Goal: Task Accomplishment & Management: Manage account settings

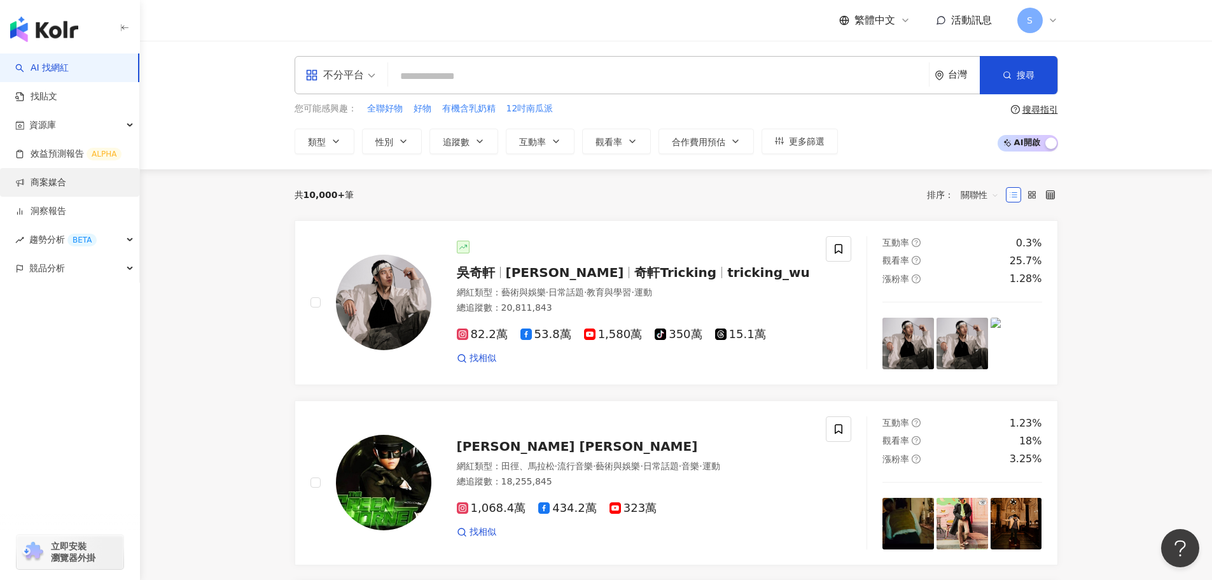
drag, startPoint x: 63, startPoint y: 175, endPoint x: 56, endPoint y: 180, distance: 8.7
click at [63, 176] on link "商案媒合" at bounding box center [40, 182] width 51 height 13
click at [56, 180] on link "商案媒合" at bounding box center [40, 182] width 51 height 13
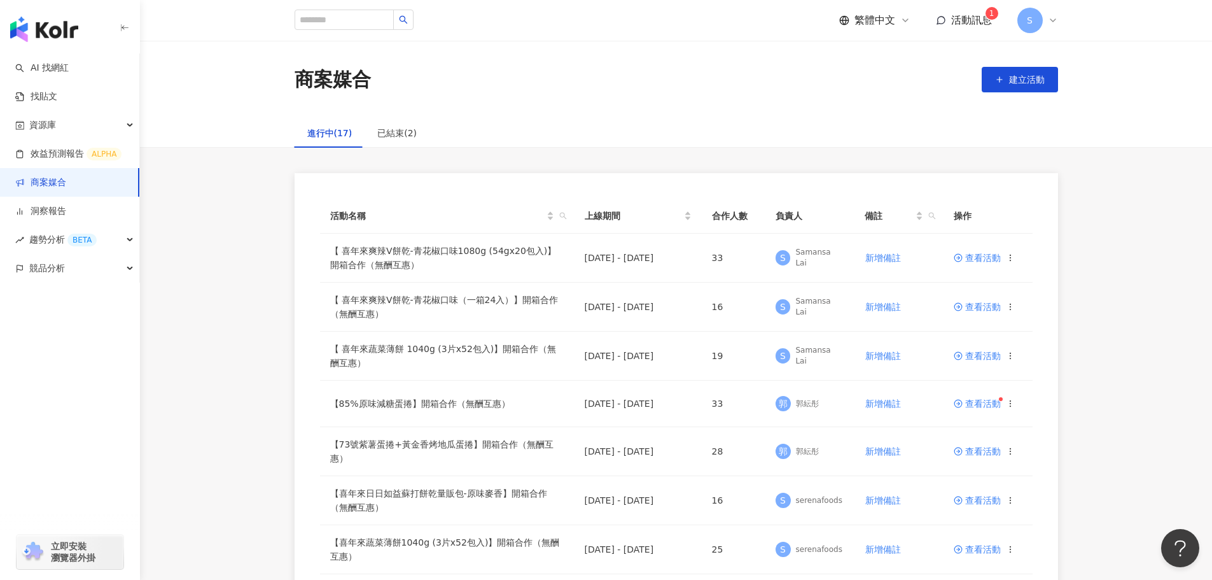
click at [965, 20] on span "活動訊息" at bounding box center [971, 20] width 41 height 12
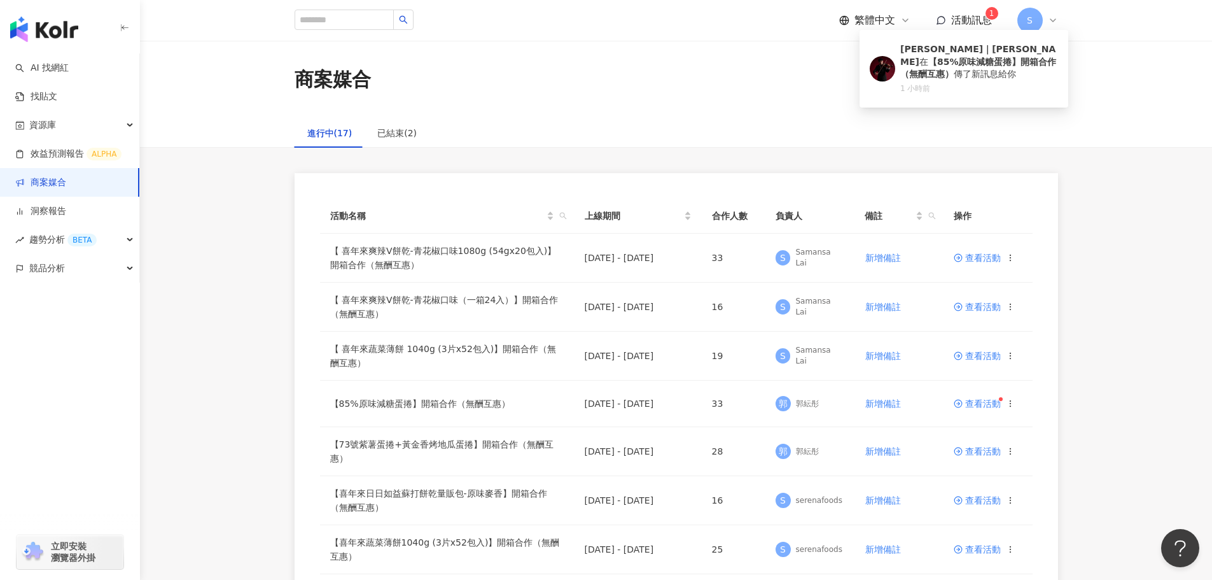
click at [965, 20] on span "活動訊息" at bounding box center [971, 20] width 41 height 12
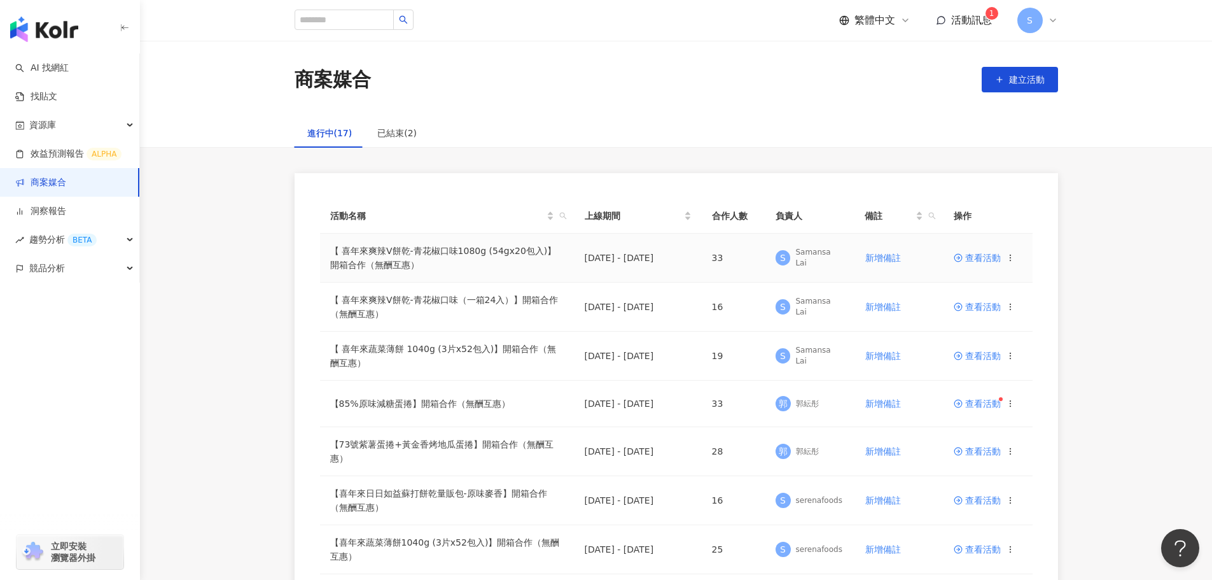
click at [975, 254] on span "查看活動" at bounding box center [977, 257] width 47 height 9
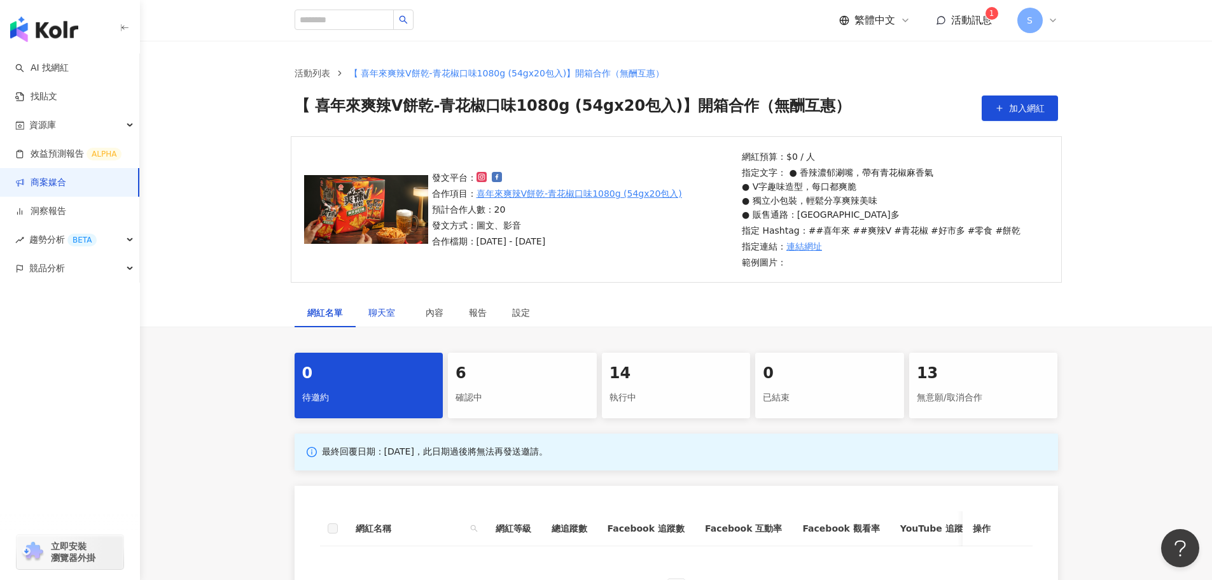
click at [379, 314] on span "聊天室" at bounding box center [384, 312] width 32 height 9
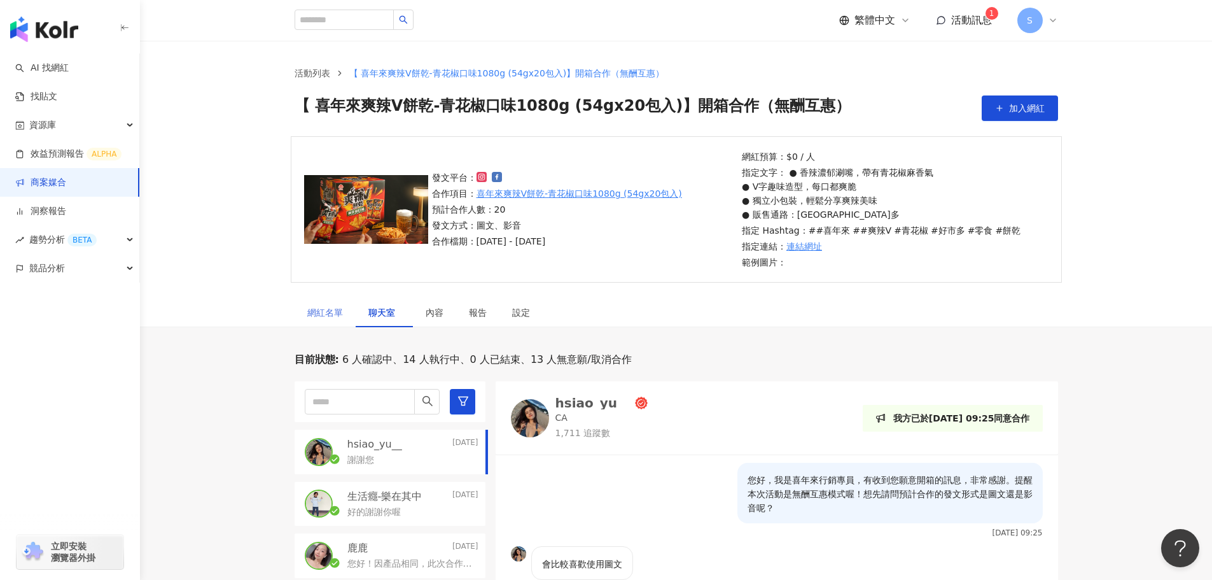
click at [349, 305] on div "網紅名單" at bounding box center [325, 312] width 61 height 29
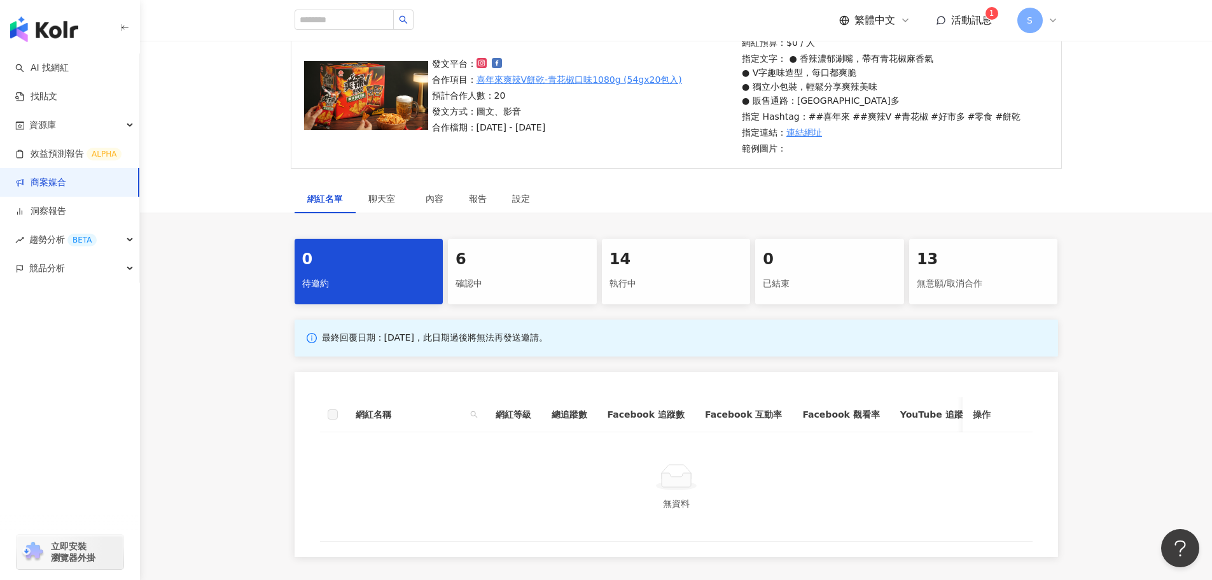
scroll to position [127, 0]
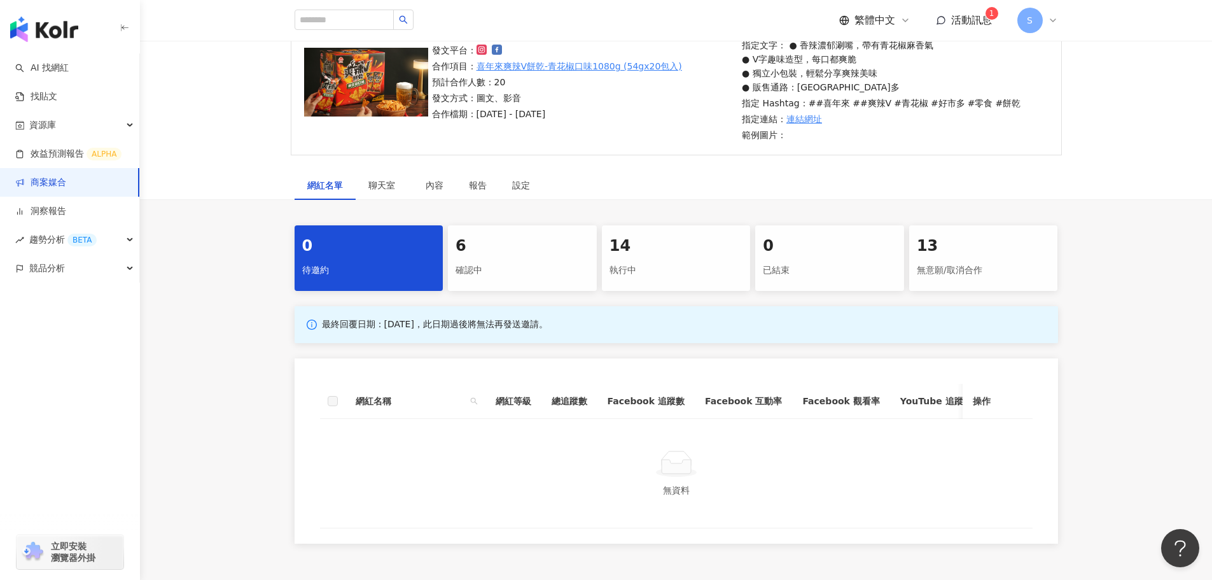
click at [633, 296] on div "0 待邀約 6 確認中 14 執行中 0 已結束 13 無意願/取消合作 最終回覆日期：[DATE]，此日期過後將無法再發送邀請。 網紅名稱 網紅等級 總追蹤…" at bounding box center [676, 384] width 815 height 318
click at [653, 272] on div "執行中" at bounding box center [677, 271] width 134 height 22
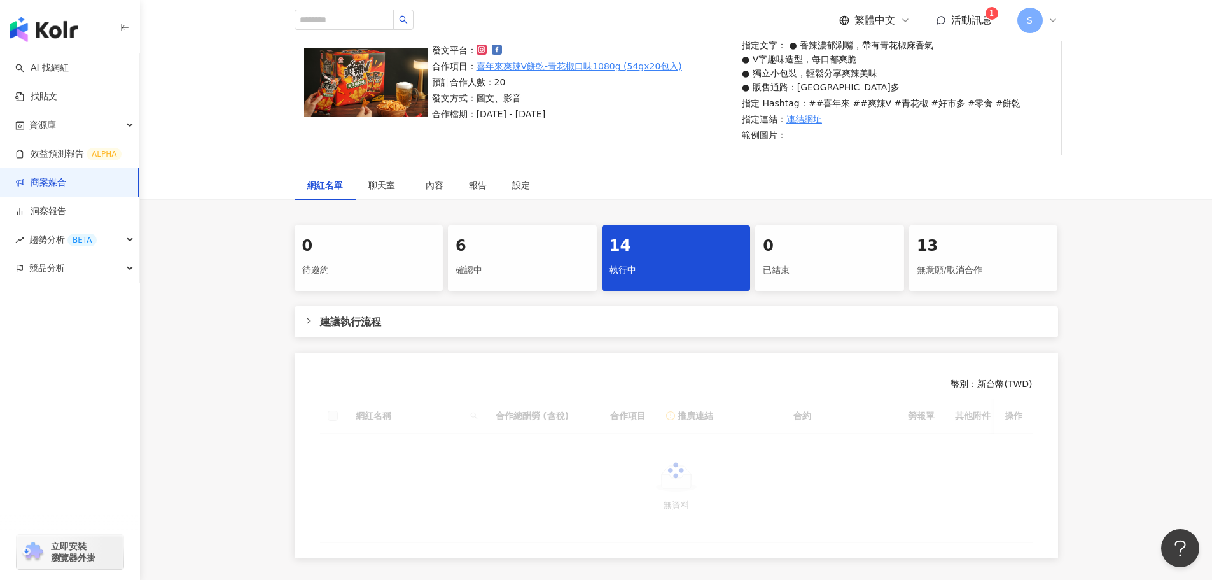
click at [535, 283] on div "6 確認中" at bounding box center [522, 258] width 149 height 66
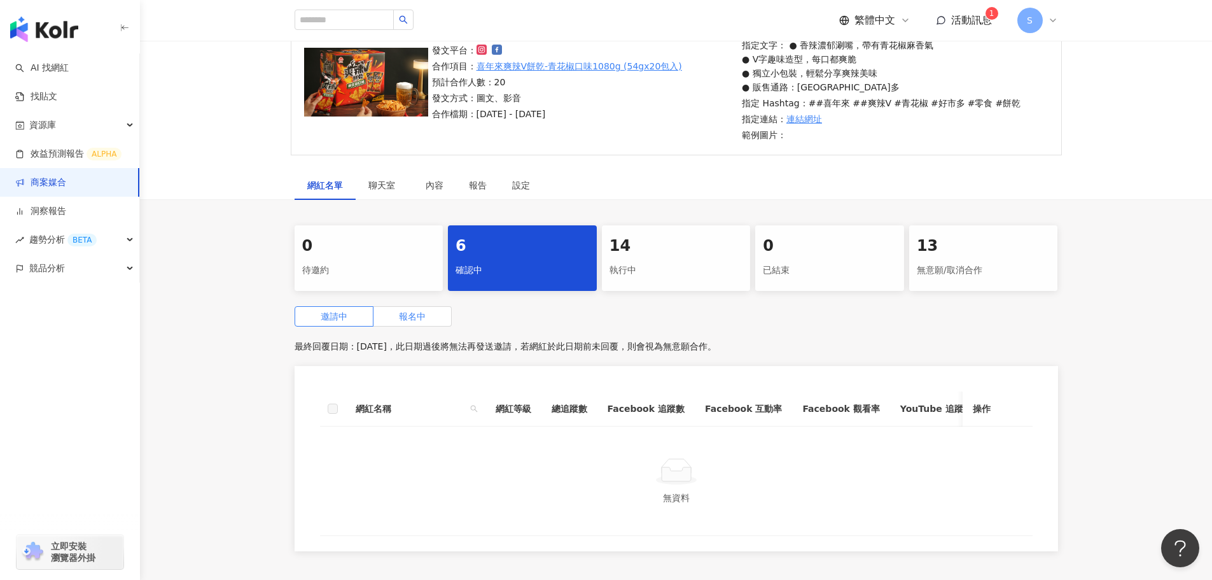
click at [432, 314] on label "報名中" at bounding box center [413, 316] width 78 height 20
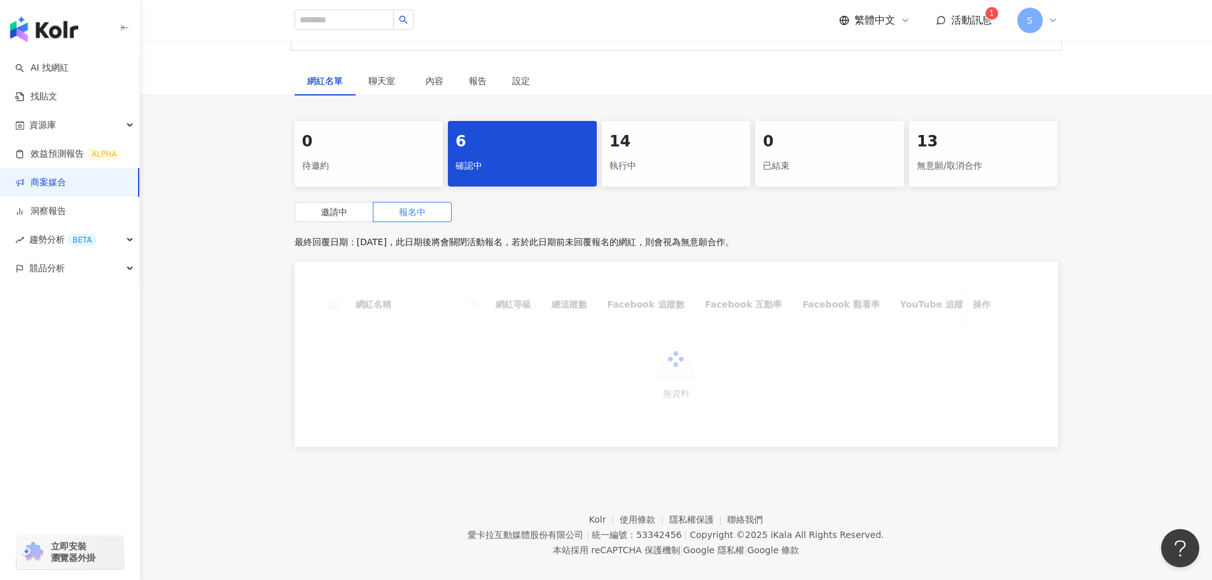
scroll to position [255, 0]
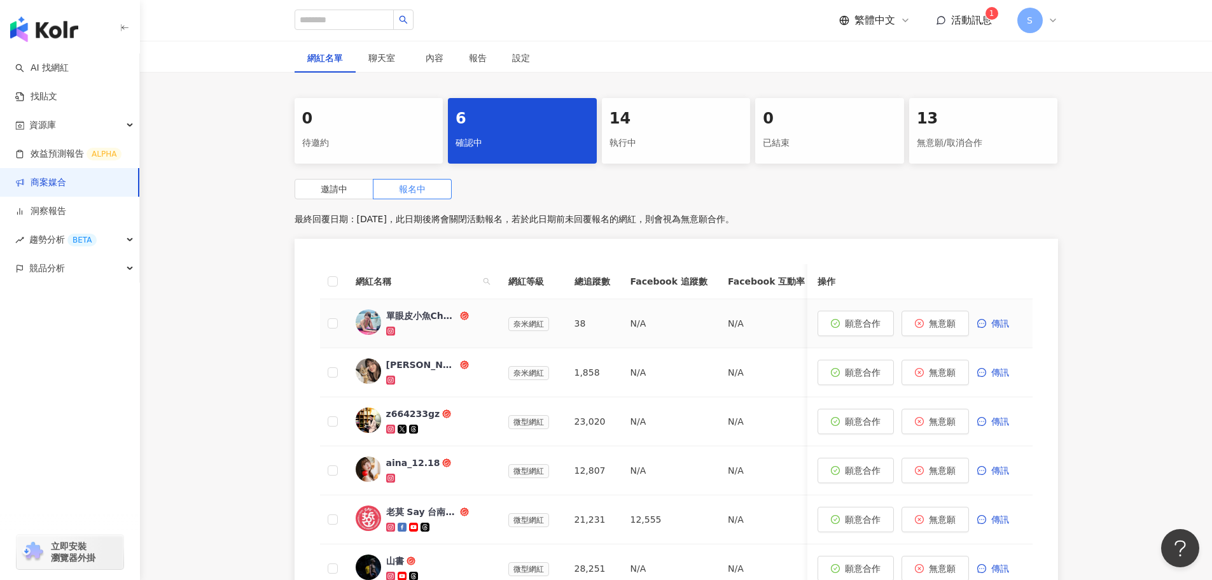
click at [422, 318] on div "單眼皮小魚Chero" at bounding box center [421, 315] width 71 height 13
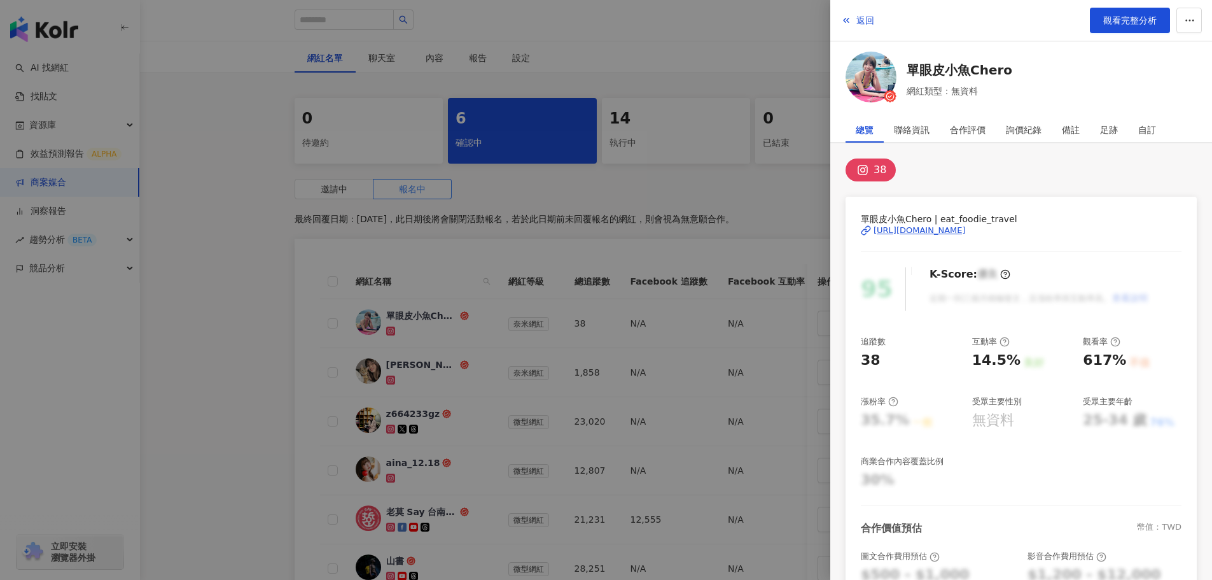
click at [891, 230] on div "[URL][DOMAIN_NAME]" at bounding box center [920, 230] width 92 height 11
click at [210, 188] on div at bounding box center [606, 290] width 1212 height 580
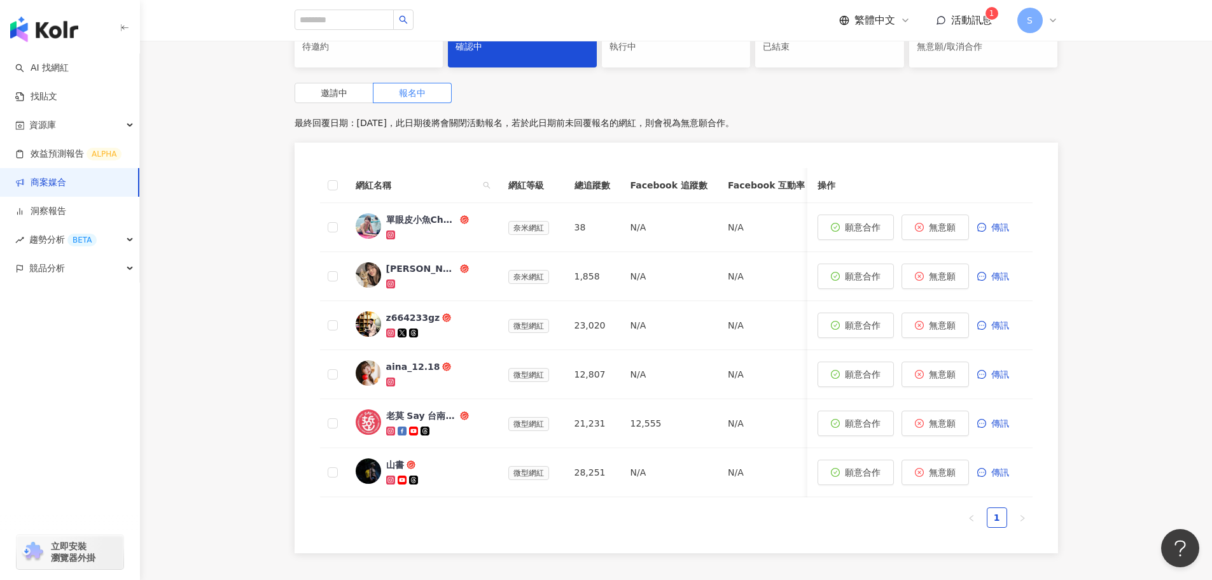
scroll to position [382, 0]
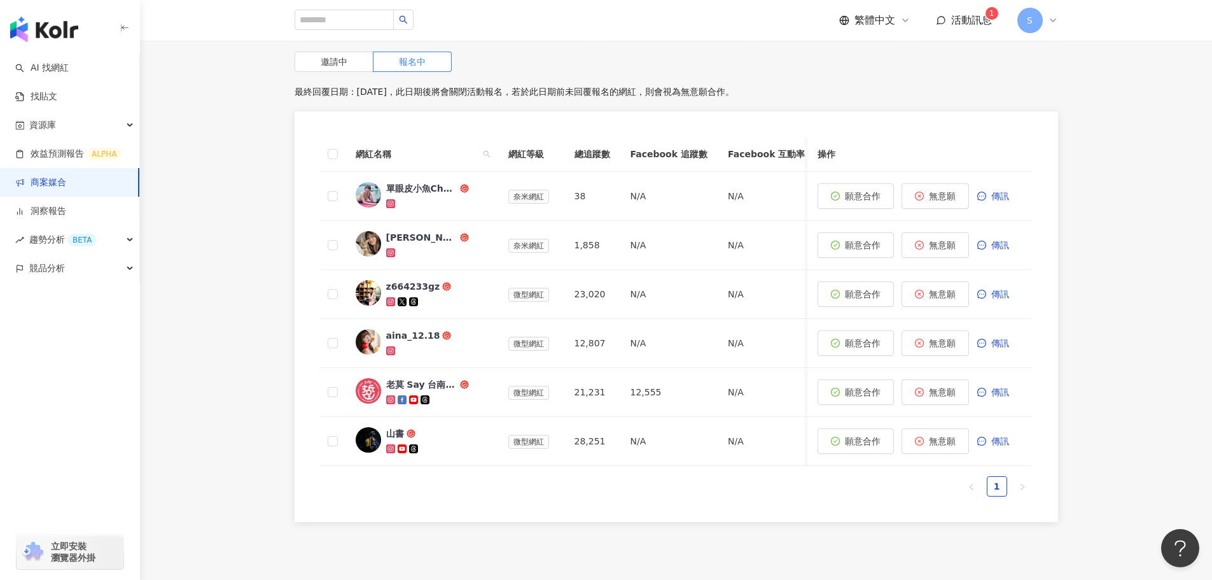
click at [979, 16] on span "活動訊息" at bounding box center [971, 20] width 41 height 12
